Goal: Task Accomplishment & Management: Manage account settings

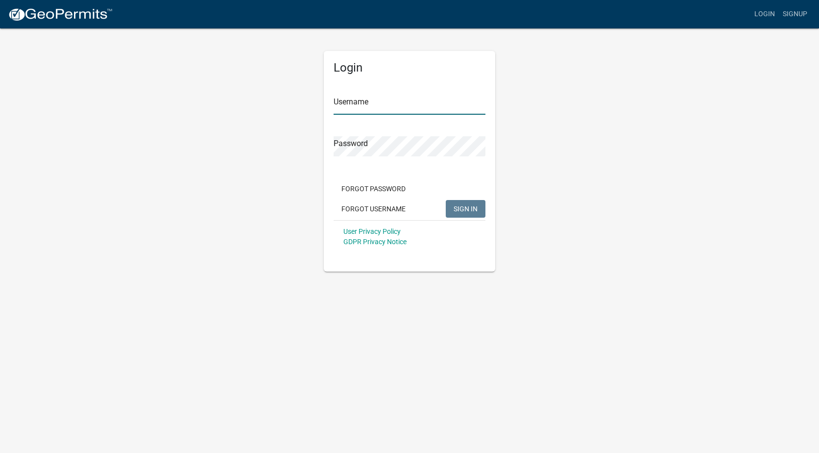
type input "LongS1"
click at [460, 206] on span "SIGN IN" at bounding box center [466, 208] width 24 height 8
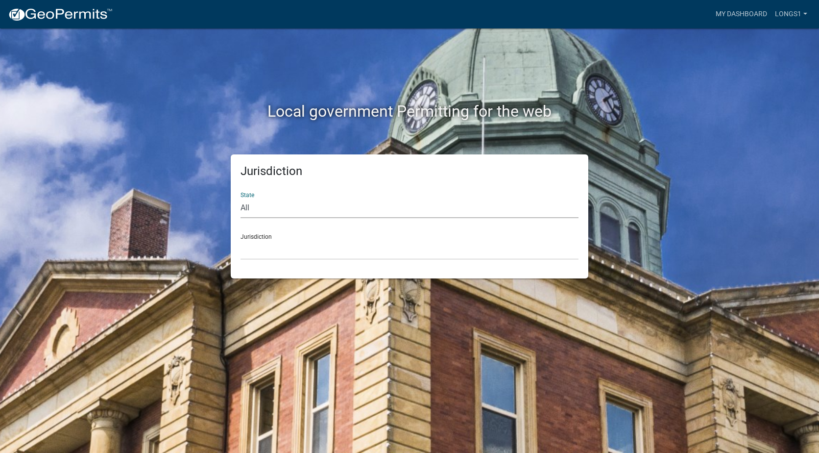
click at [248, 205] on select "All Colorado Georgia Indiana Iowa Kansas Minnesota Ohio South Carolina Wisconsin" at bounding box center [409, 208] width 338 height 20
click at [240, 198] on select "All Colorado Georgia Indiana Iowa Kansas Minnesota Ohio South Carolina Wisconsin" at bounding box center [409, 208] width 338 height 20
click at [253, 206] on select "All Colorado Georgia Indiana Iowa Kansas Minnesota Ohio South Carolina Wisconsin" at bounding box center [409, 208] width 338 height 20
select select "South Carolina"
click at [240, 198] on select "All Colorado Georgia Indiana Iowa Kansas Minnesota Ohio South Carolina Wisconsin" at bounding box center [409, 208] width 338 height 20
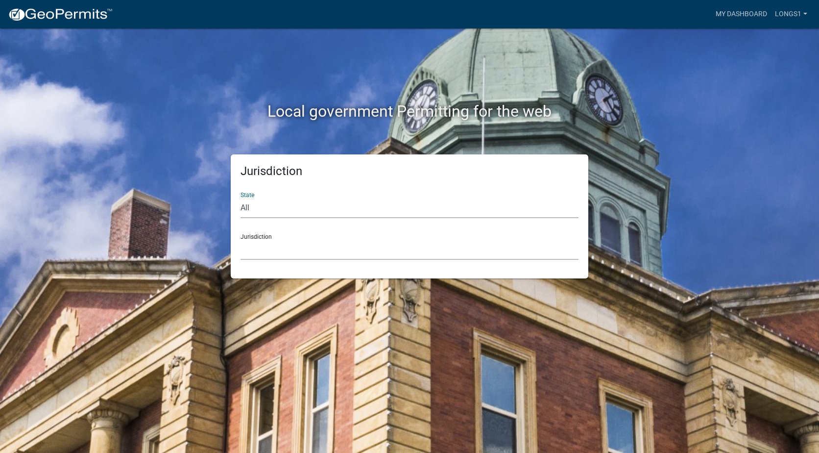
click at [257, 250] on select "Abbeville County, South Carolina Jasper County, South Carolina" at bounding box center [409, 249] width 338 height 20
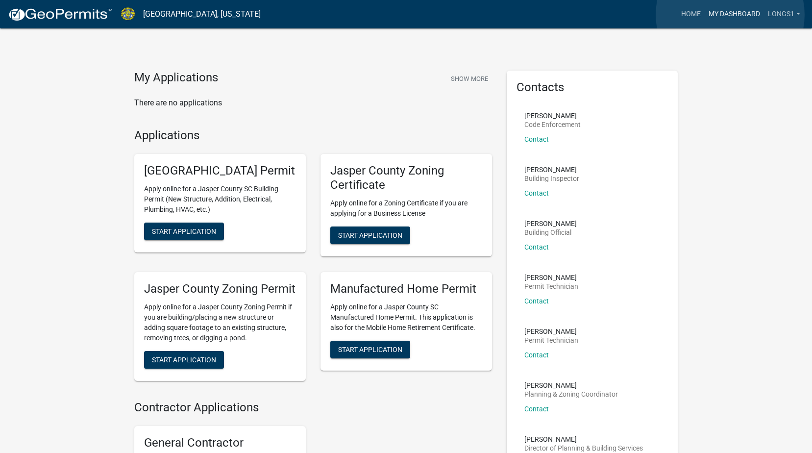
click at [730, 14] on link "My Dashboard" at bounding box center [733, 14] width 59 height 19
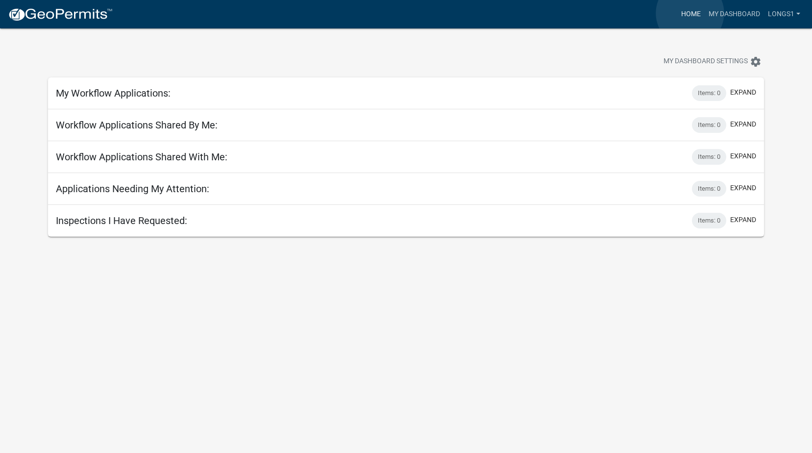
click at [690, 13] on link "Home" at bounding box center [690, 14] width 27 height 19
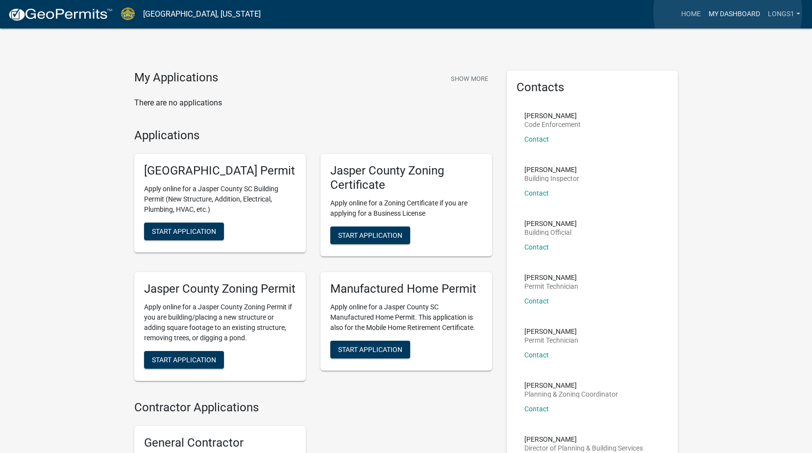
click at [727, 12] on link "My Dashboard" at bounding box center [733, 14] width 59 height 19
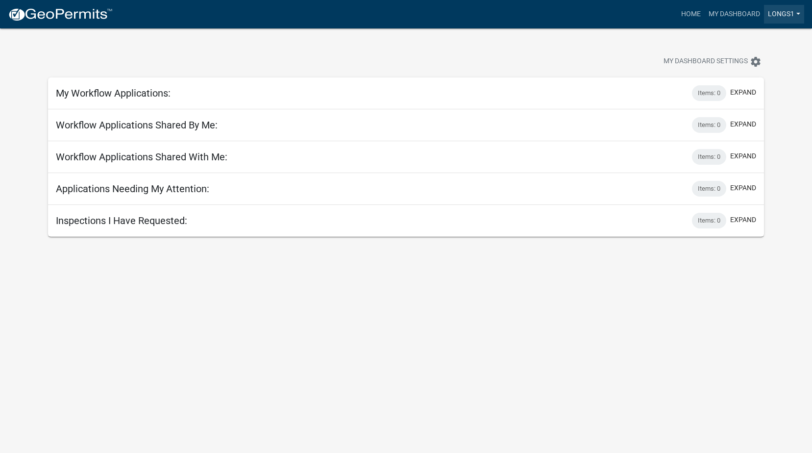
click at [794, 13] on link "LongS1" at bounding box center [784, 14] width 40 height 19
click at [740, 35] on link "Account" at bounding box center [764, 40] width 78 height 24
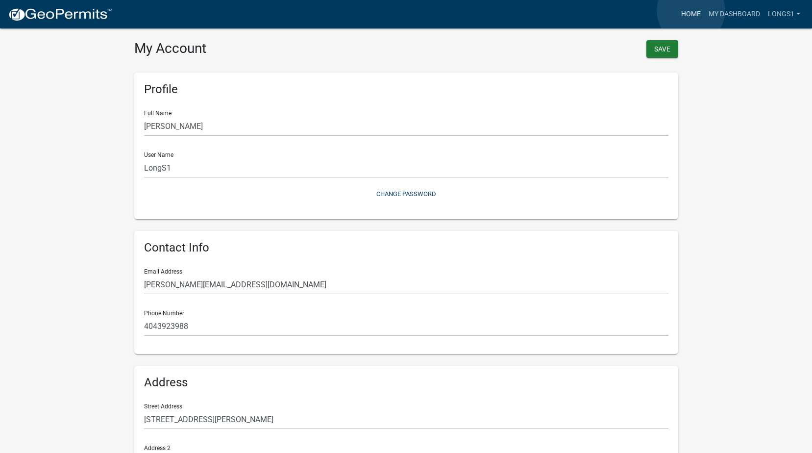
click at [691, 11] on link "Home" at bounding box center [690, 14] width 27 height 19
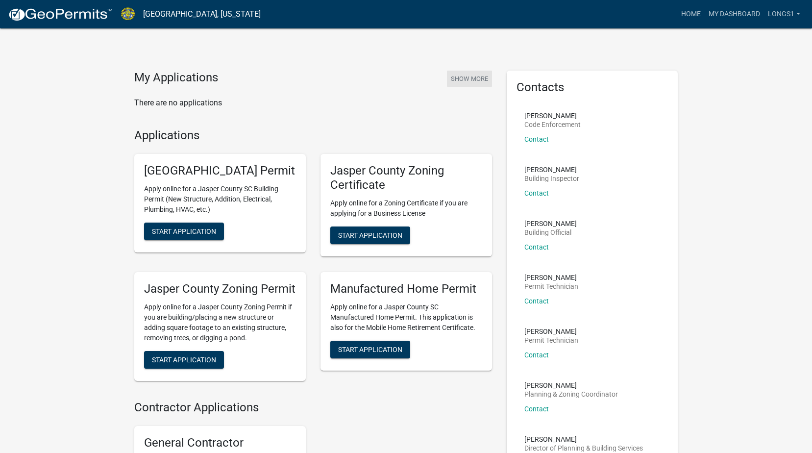
click at [455, 80] on button "Show More" at bounding box center [469, 79] width 45 height 16
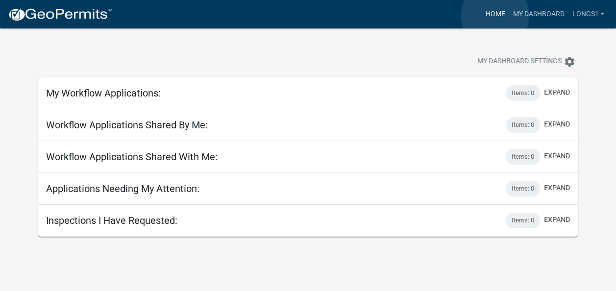
click at [495, 15] on link "Home" at bounding box center [494, 14] width 27 height 19
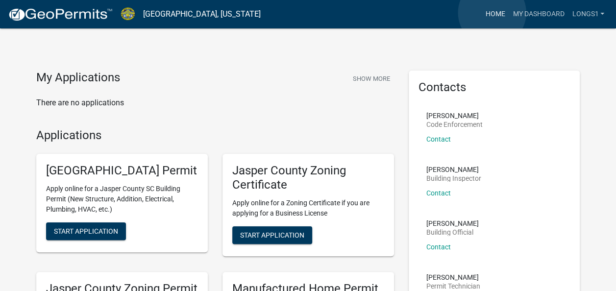
click at [492, 13] on link "Home" at bounding box center [494, 14] width 27 height 19
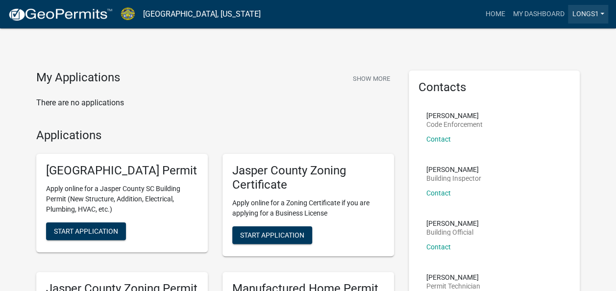
click at [601, 12] on link "LongS1" at bounding box center [588, 14] width 40 height 19
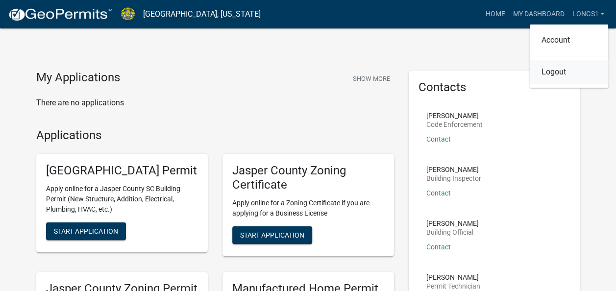
click at [546, 74] on link "Logout" at bounding box center [568, 72] width 78 height 24
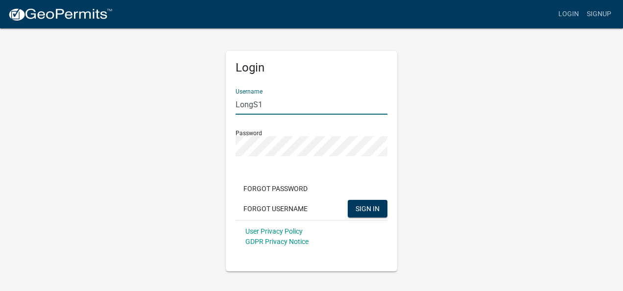
click at [264, 102] on input "LongS1" at bounding box center [312, 105] width 152 height 20
type input "L"
type input "Amentum"
click at [363, 209] on span "SIGN IN" at bounding box center [368, 208] width 24 height 8
